Goal: Obtain resource: Obtain resource

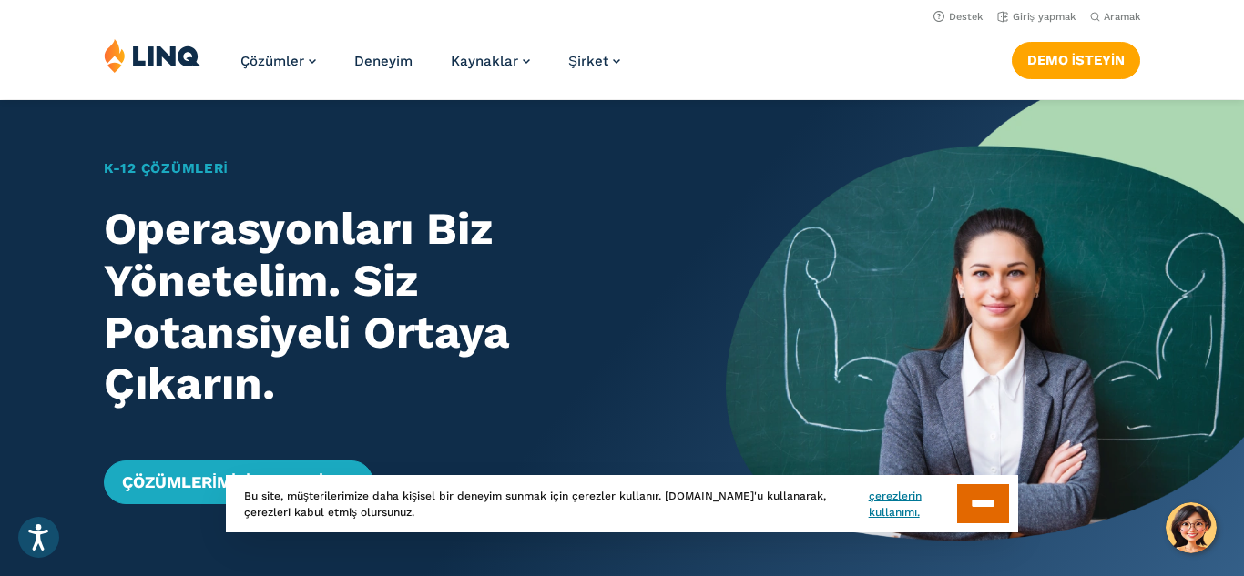
click at [1172, 70] on div "Çözümler Beslenme Genel Bakış YENİ Okul Beslenme Paketi Okul Beslenmesi Devlet …" at bounding box center [622, 68] width 1244 height 60
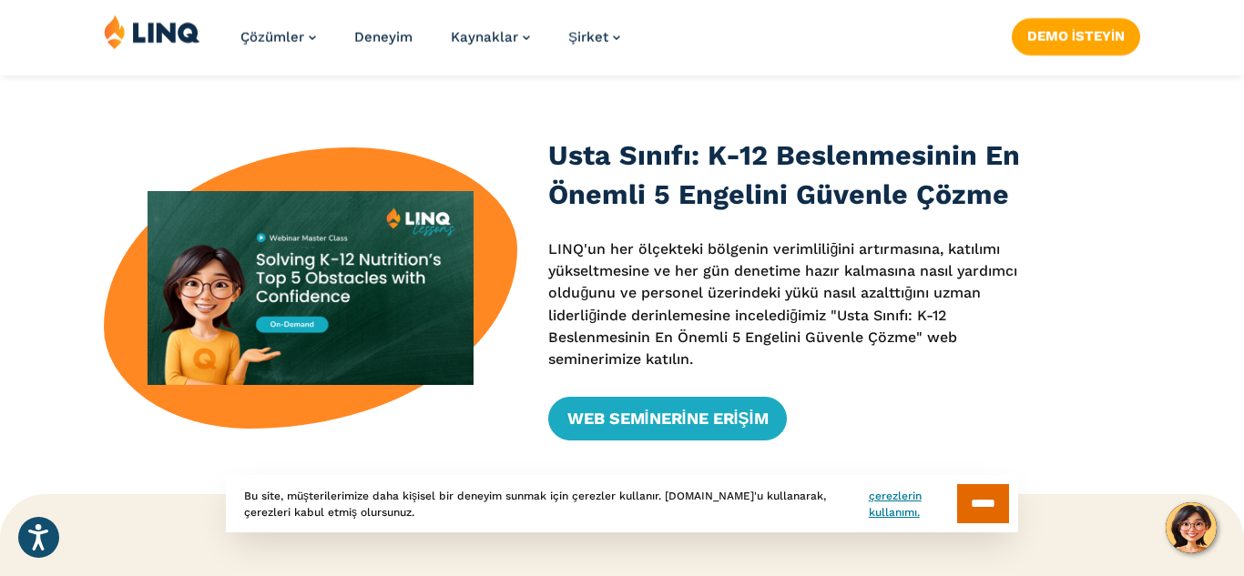
scroll to position [546, 0]
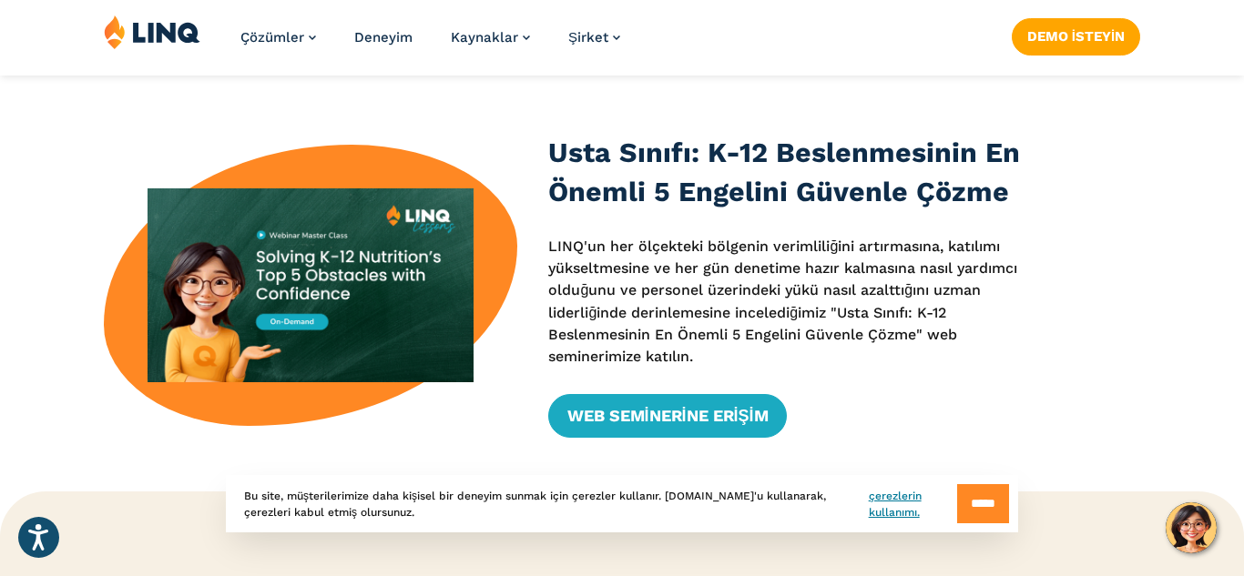
click at [982, 506] on input "*****" at bounding box center [983, 503] width 52 height 39
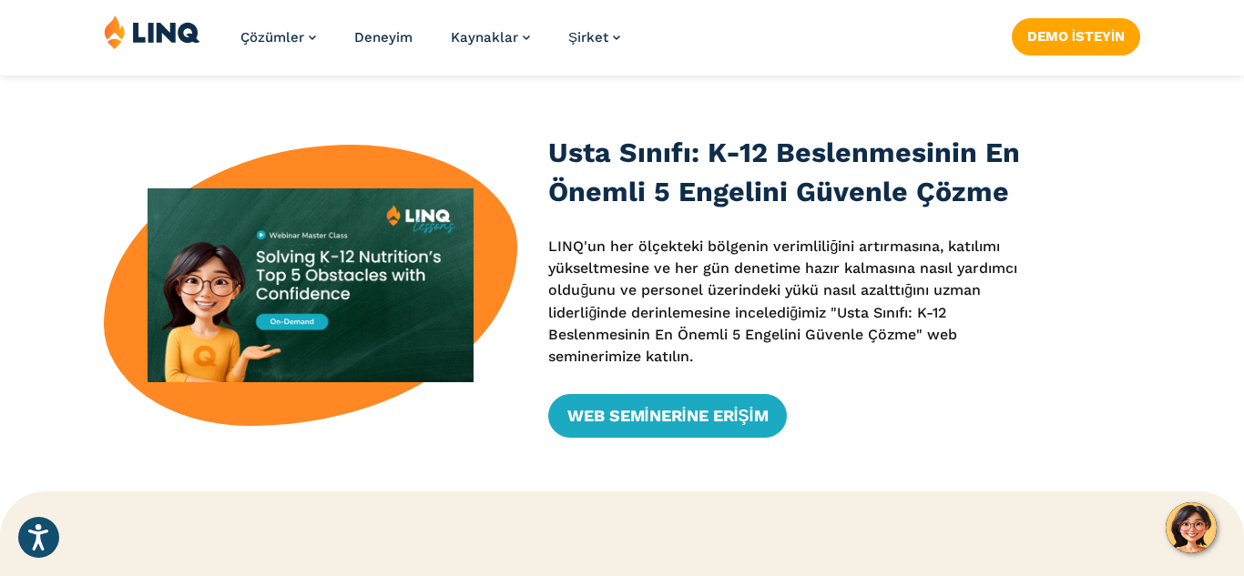
click at [1089, 400] on div "Usta Sınıfı: K-12 Beslenmesinin En Önemli 5 Engelini Güvenle Çözme LINQ'un her …" at bounding box center [622, 285] width 1244 height 305
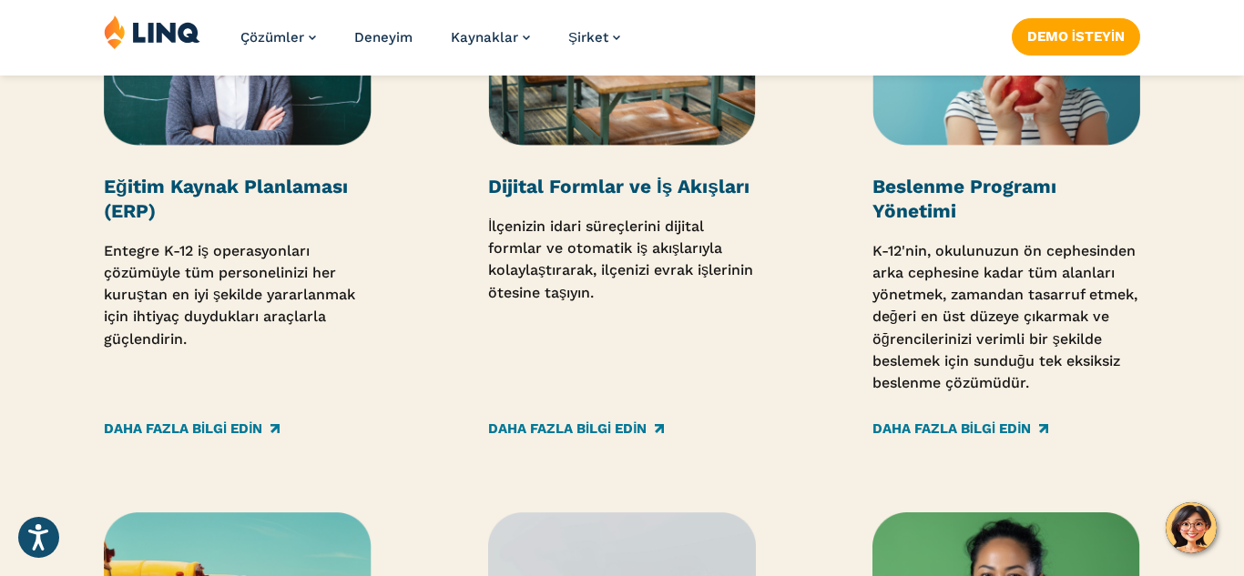
scroll to position [2622, 0]
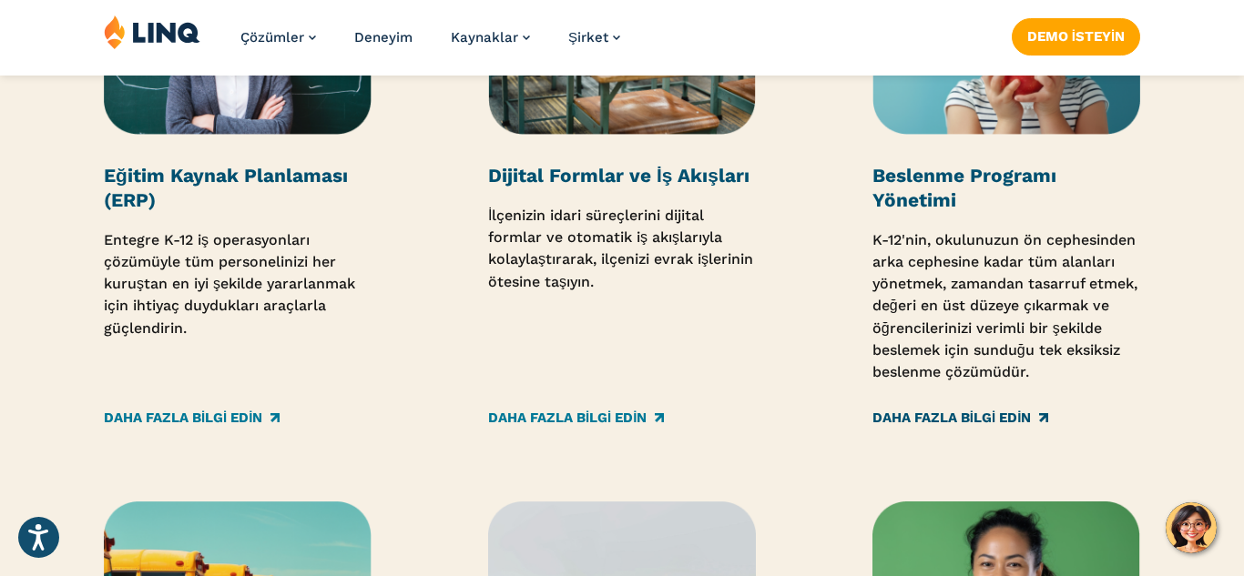
click at [980, 414] on font "Daha fazla bilgi edin" at bounding box center [951, 418] width 159 height 16
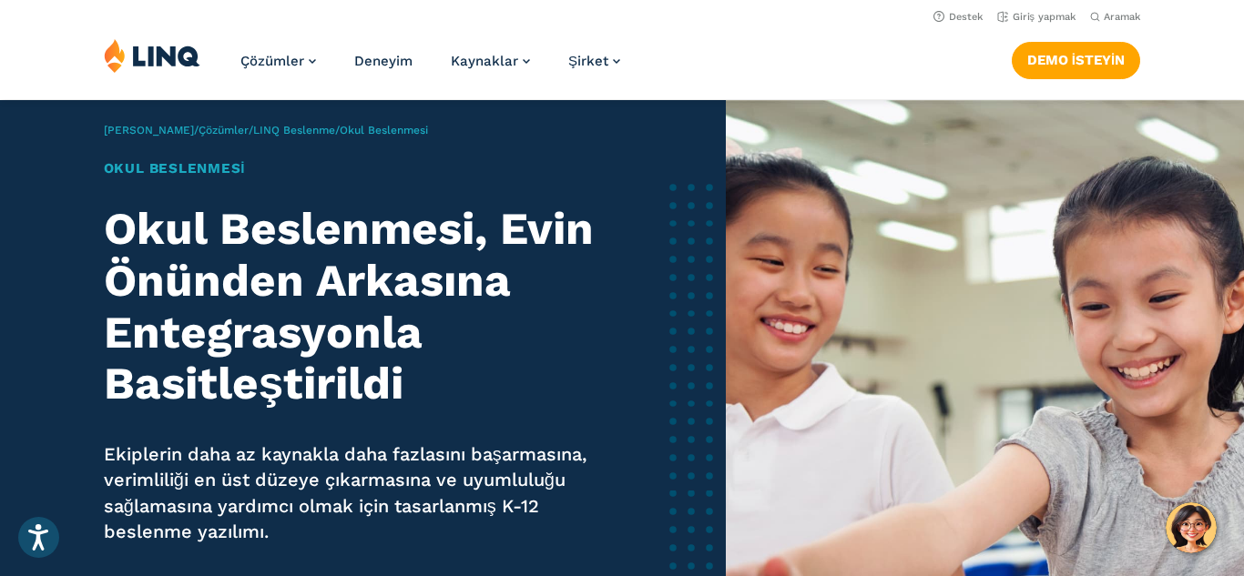
click at [1176, 62] on div "Çözümler Beslenme Genel Bakış YENİ Okul Beslenme Paketi Okul Beslenmesi Devlet …" at bounding box center [622, 68] width 1244 height 60
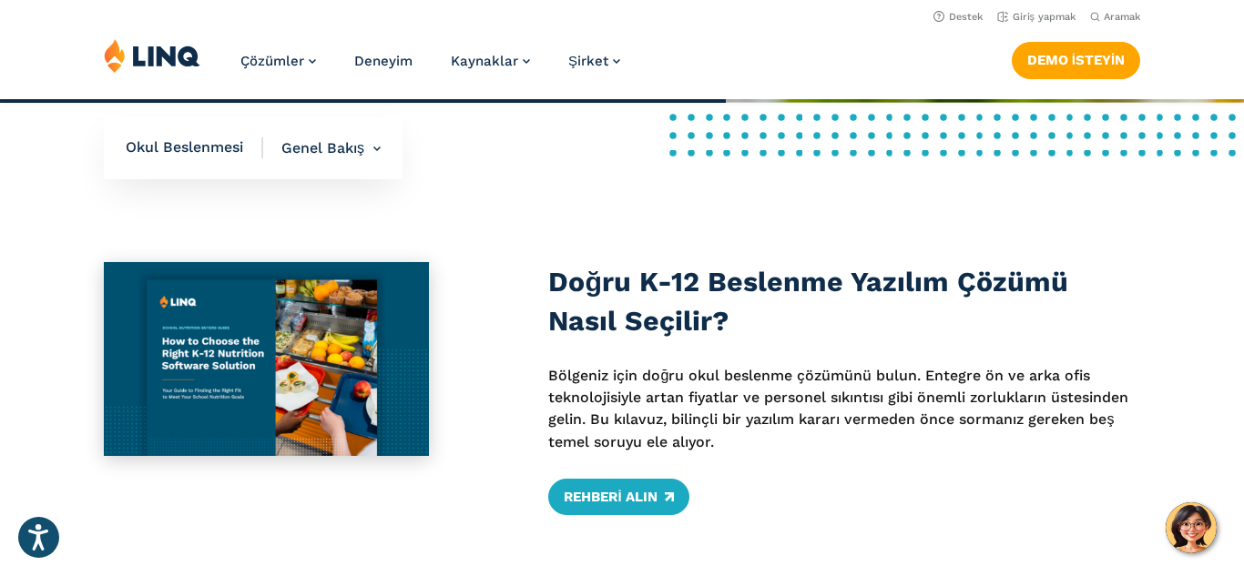
scroll to position [692, 0]
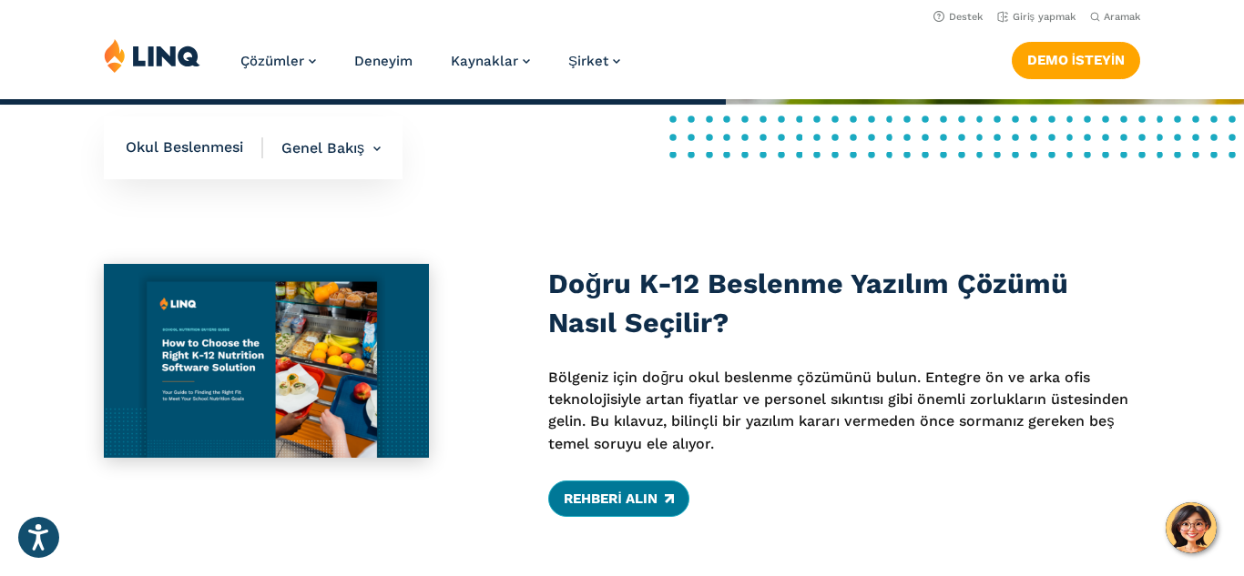
click at [620, 502] on font "Rehberi Alın" at bounding box center [610, 499] width 93 height 16
